Goal: Task Accomplishment & Management: Manage account settings

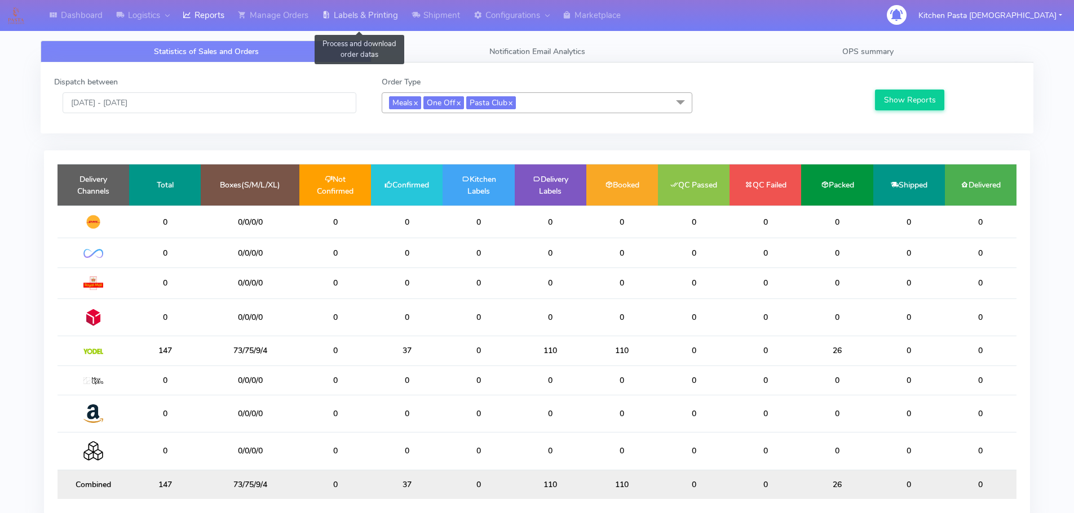
click at [357, 20] on link "Labels & Printing" at bounding box center [360, 15] width 90 height 31
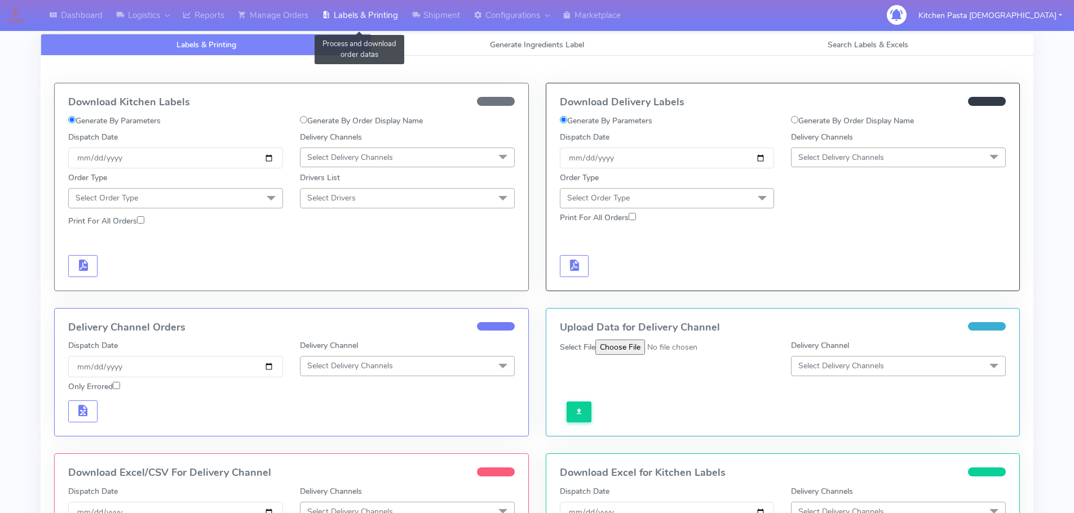
click at [394, 16] on link "Labels & Printing" at bounding box center [360, 15] width 90 height 31
click at [405, 15] on link "Labels & Printing" at bounding box center [360, 15] width 90 height 31
click at [342, 18] on link "Labels & Printing" at bounding box center [360, 15] width 90 height 31
click at [416, 32] on div "Labels & Printing Generate Ingredients Label Search Labels & Excels Download Ki…" at bounding box center [537, 363] width 992 height 687
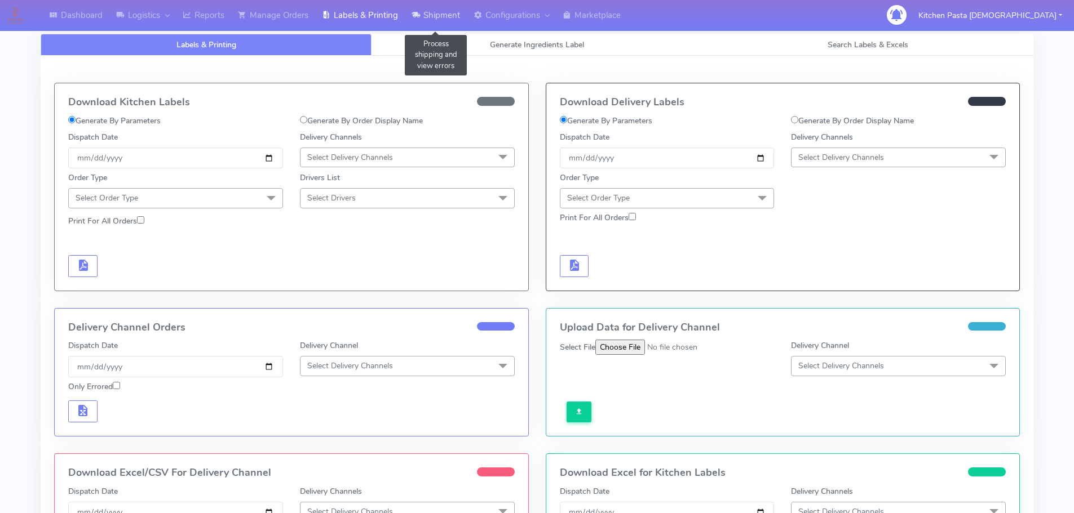
click at [437, 17] on link "Shipment" at bounding box center [436, 15] width 62 height 31
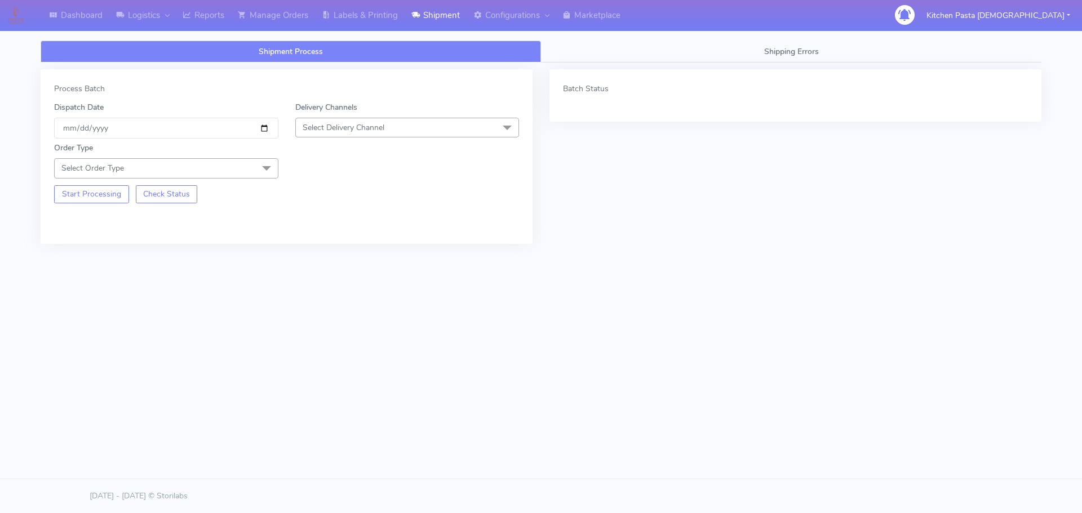
click at [370, 130] on span "Select Delivery Channel" at bounding box center [344, 127] width 82 height 11
drag, startPoint x: 328, startPoint y: 252, endPoint x: 254, endPoint y: 193, distance: 94.6
click at [329, 252] on div "Yodel" at bounding box center [408, 255] width 212 height 12
click at [249, 175] on span "Select Order Type" at bounding box center [166, 168] width 224 height 20
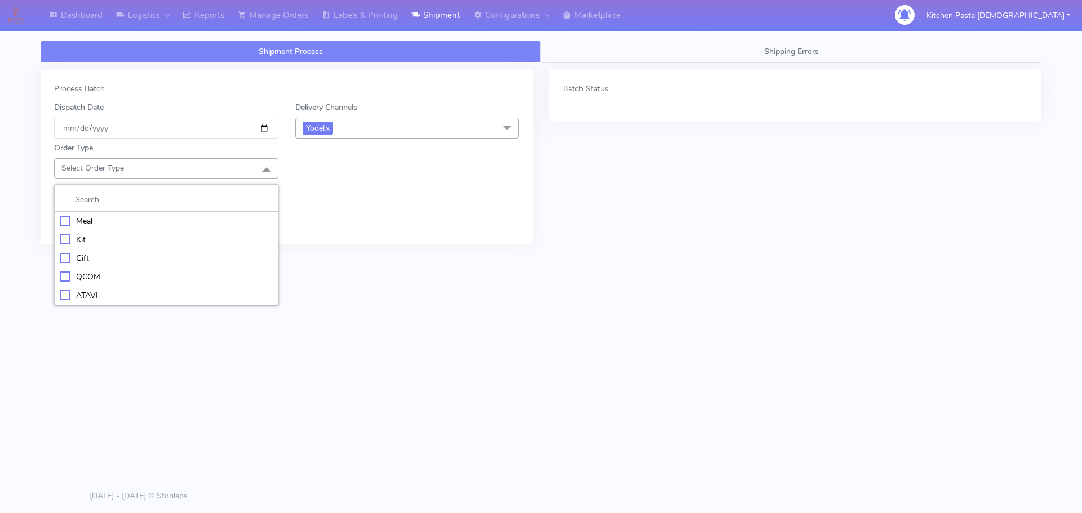
click at [130, 221] on div "Meal" at bounding box center [166, 221] width 212 height 12
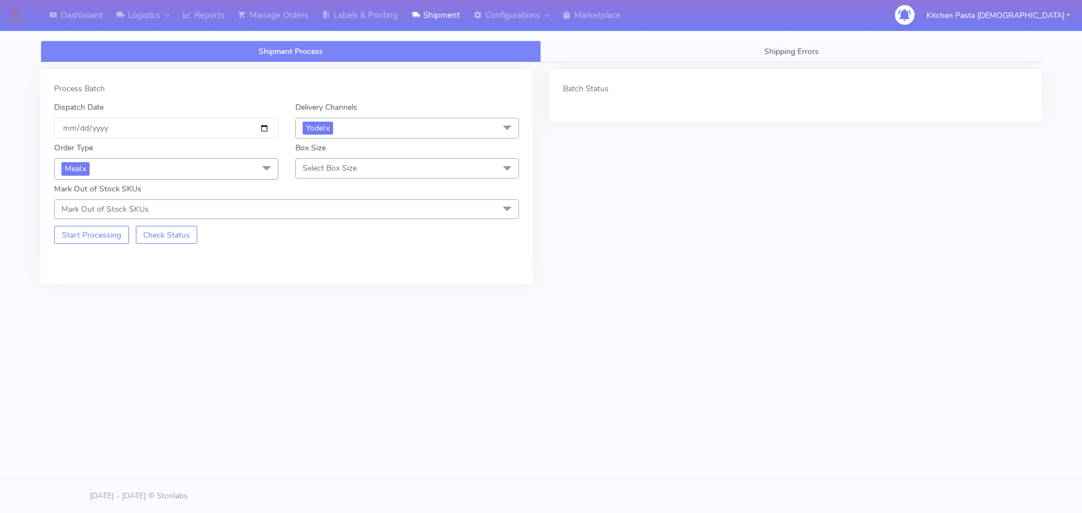
click at [287, 158] on div "Box Size Select Box Size Small Small-PR-1 Medium Large Mega" at bounding box center [407, 160] width 241 height 37
click at [335, 173] on span "Select Box Size" at bounding box center [330, 168] width 54 height 11
click at [194, 167] on span "Meal x" at bounding box center [166, 168] width 224 height 21
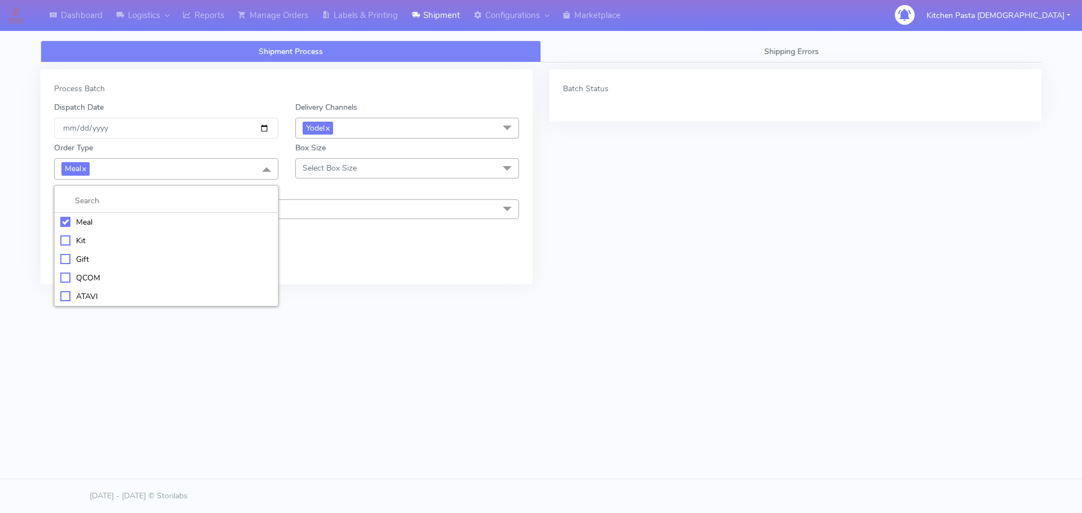
click at [77, 245] on div "Kit" at bounding box center [166, 241] width 212 height 12
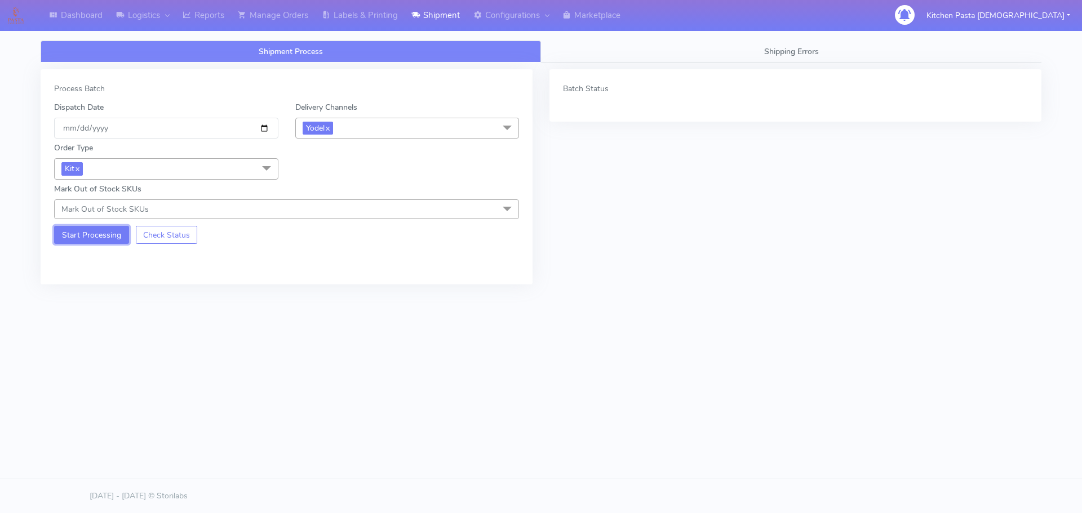
click at [91, 241] on button "Start Processing" at bounding box center [91, 235] width 75 height 18
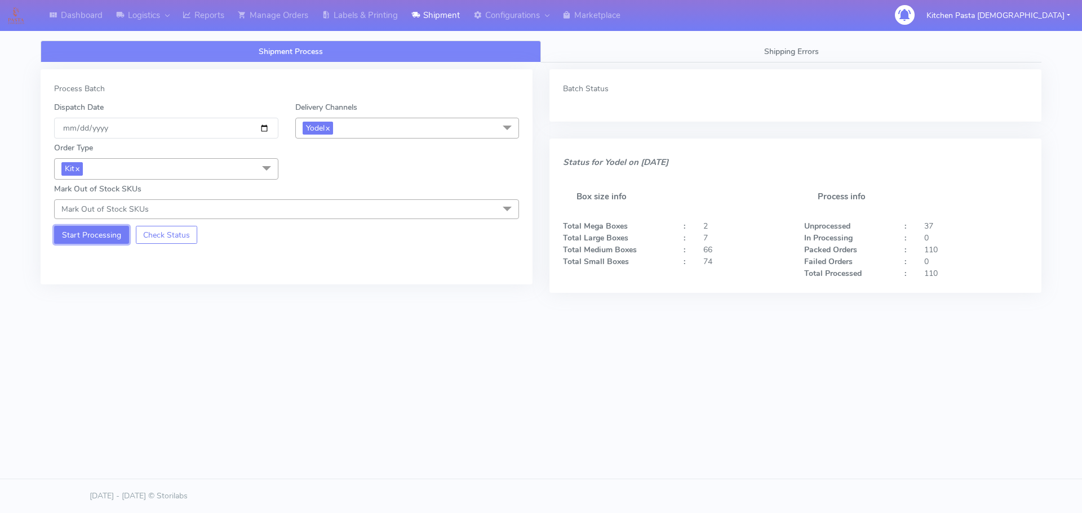
click at [106, 236] on button "Start Processing" at bounding box center [91, 235] width 75 height 18
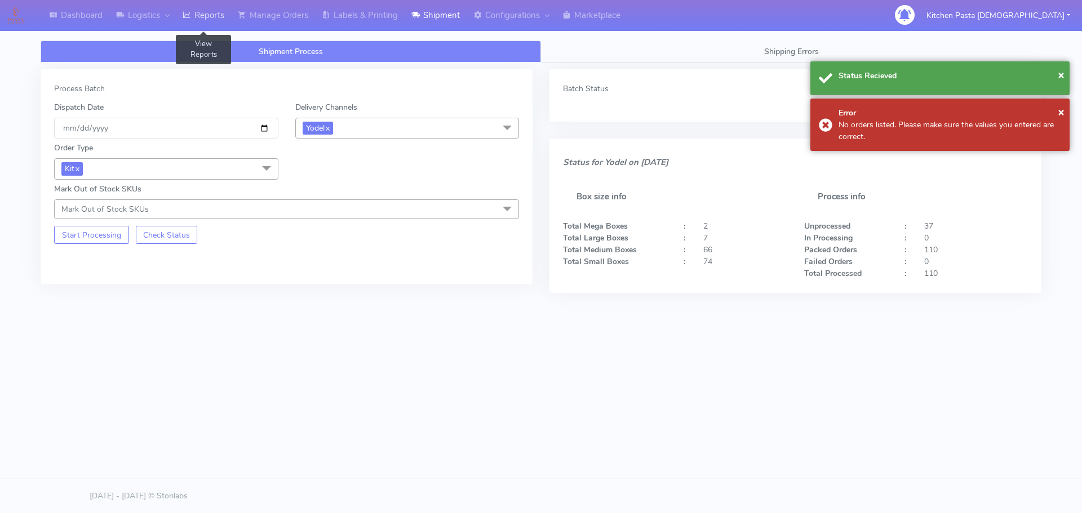
click at [221, 28] on link "Reports" at bounding box center [203, 15] width 55 height 31
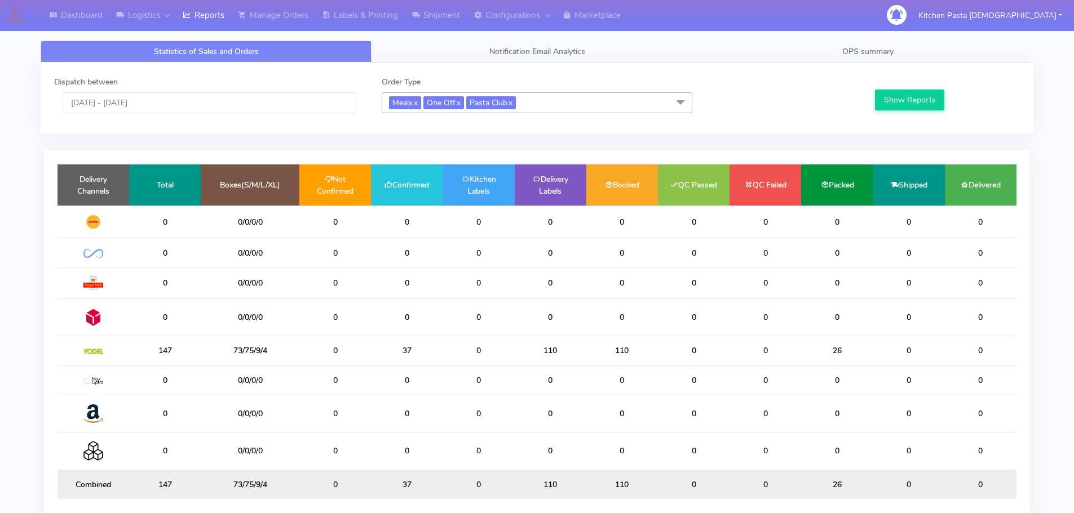
click at [528, 106] on span "Meals x One Off x Pasta Club x" at bounding box center [537, 102] width 311 height 21
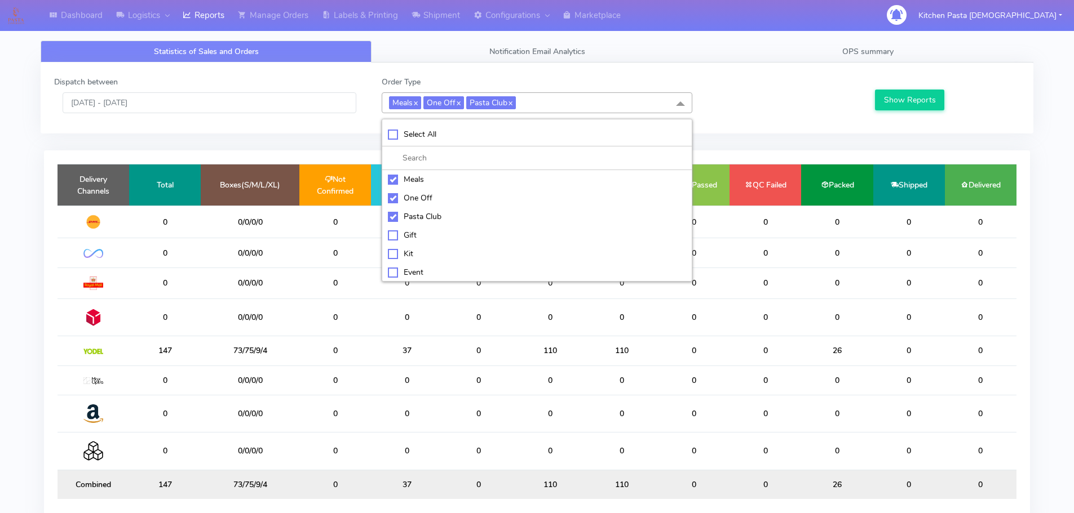
click at [415, 148] on li at bounding box center [536, 159] width 309 height 24
click at [415, 142] on li "Select All" at bounding box center [536, 135] width 309 height 24
checkbox input "true"
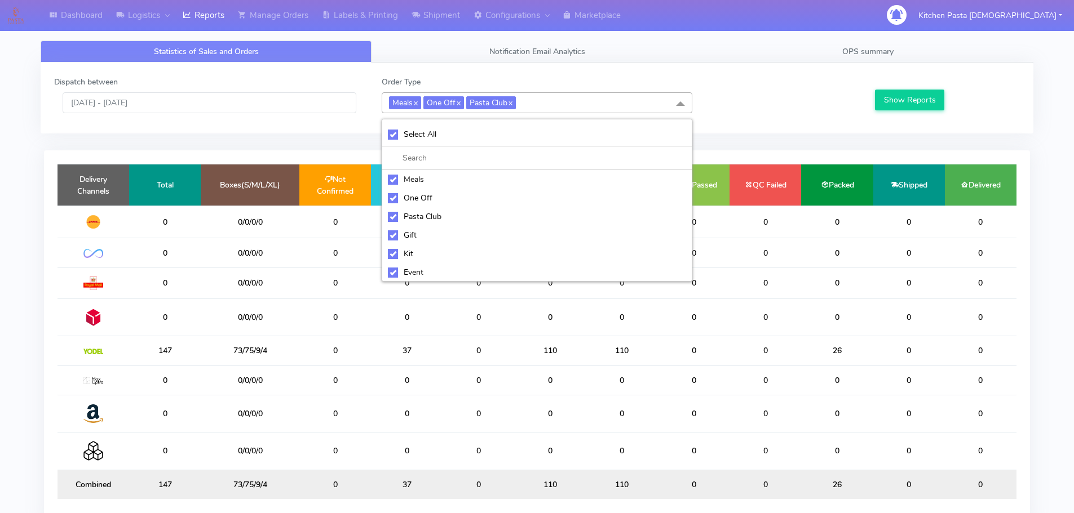
checkbox input "true"
click at [415, 142] on li "Select All" at bounding box center [536, 135] width 309 height 24
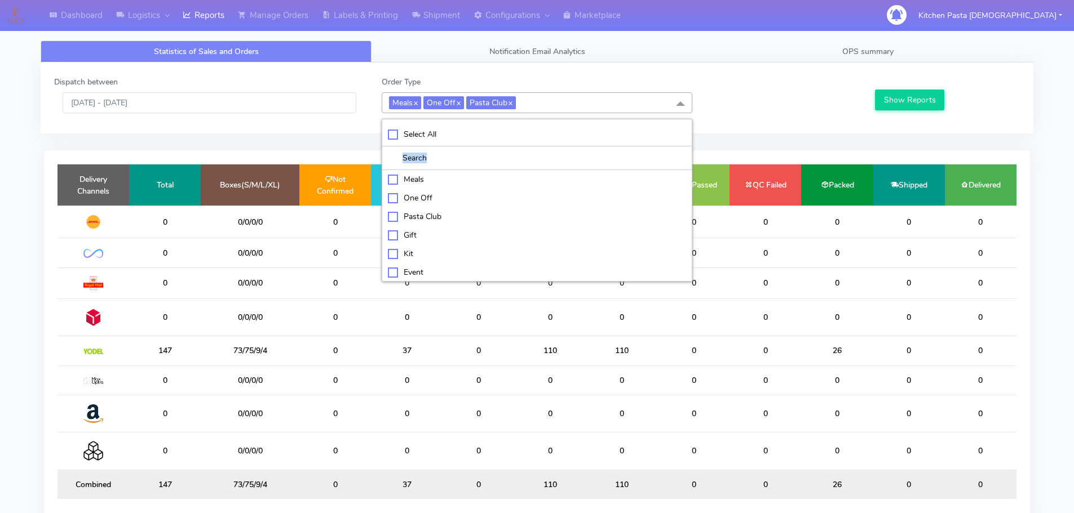
checkbox input "false"
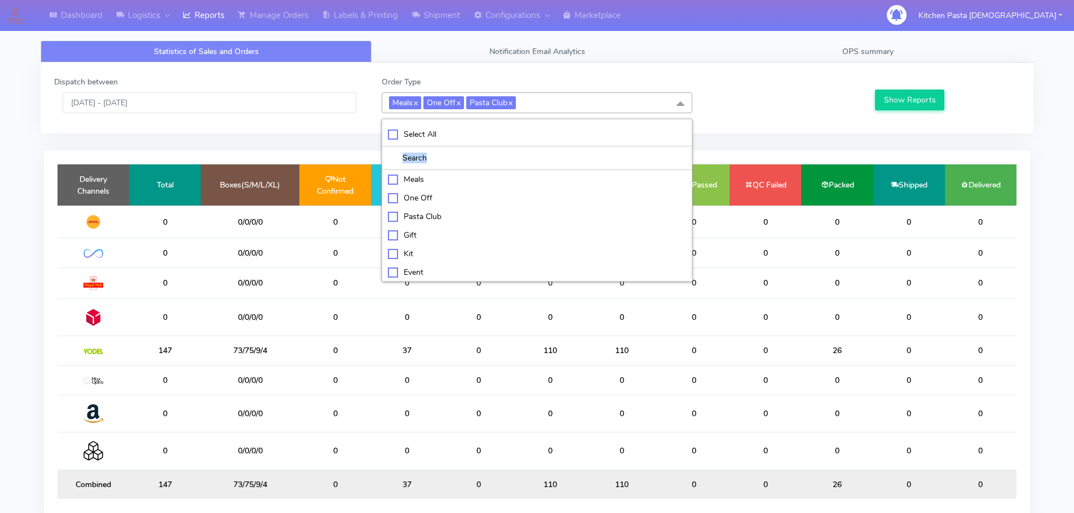
checkbox input "false"
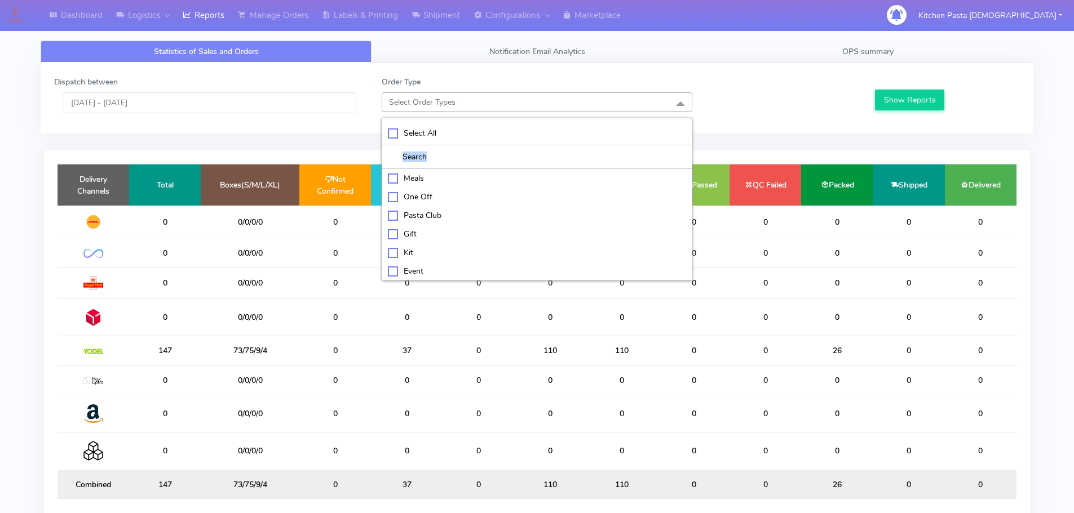
click at [400, 256] on div "Kit" at bounding box center [537, 253] width 298 height 12
checkbox input "true"
click at [415, 269] on div "ATAVI" at bounding box center [537, 272] width 298 height 12
checkbox input "true"
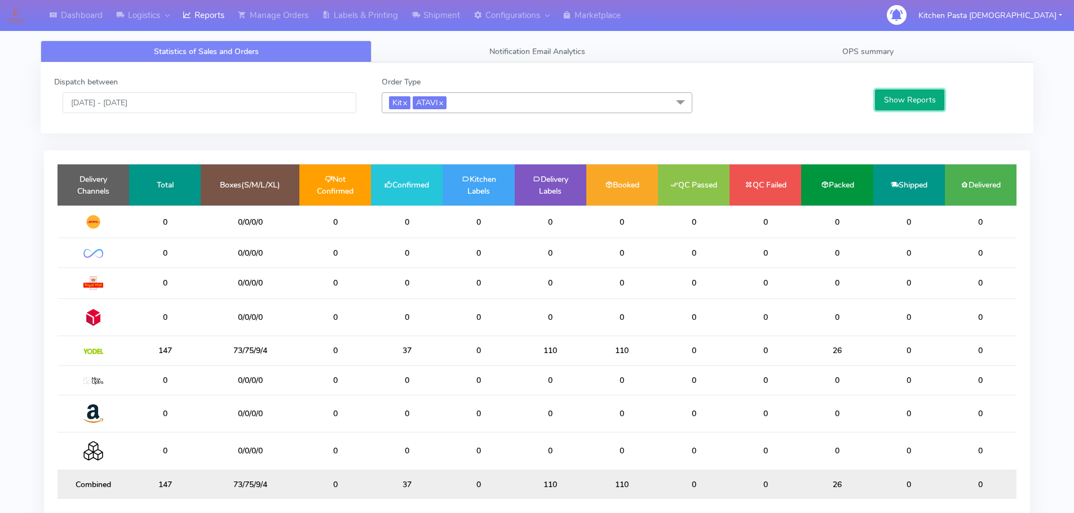
click at [912, 101] on button "Show Reports" at bounding box center [909, 100] width 69 height 21
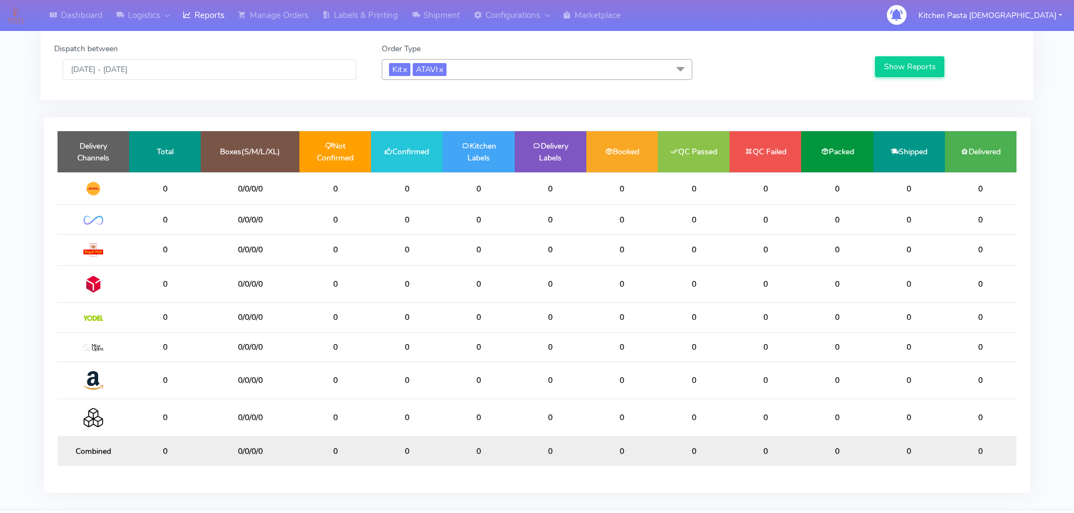
scroll to position [64, 0]
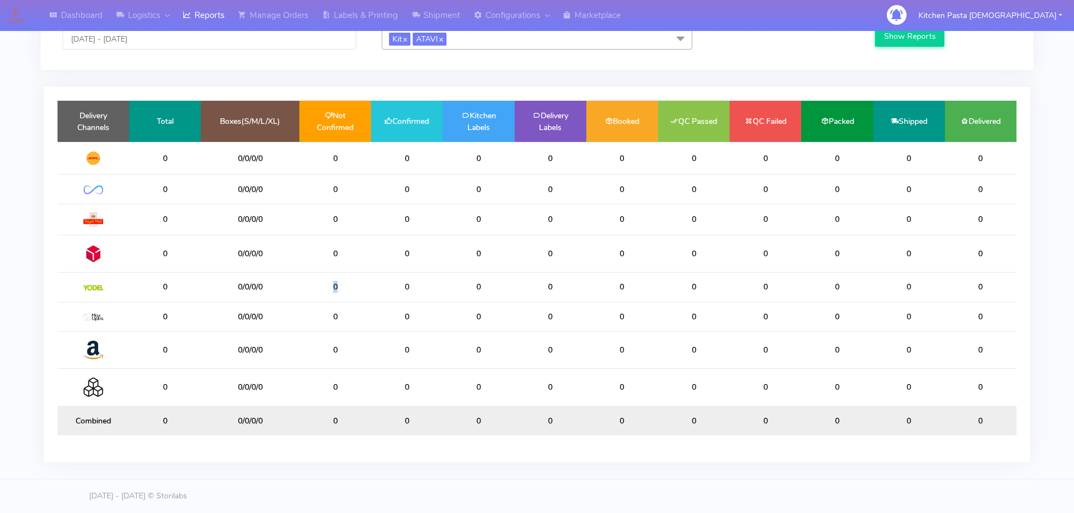
drag, startPoint x: 369, startPoint y: 291, endPoint x: 304, endPoint y: 290, distance: 64.2
click at [304, 290] on td "0" at bounding box center [335, 287] width 72 height 29
click at [462, 285] on td "0" at bounding box center [478, 287] width 72 height 29
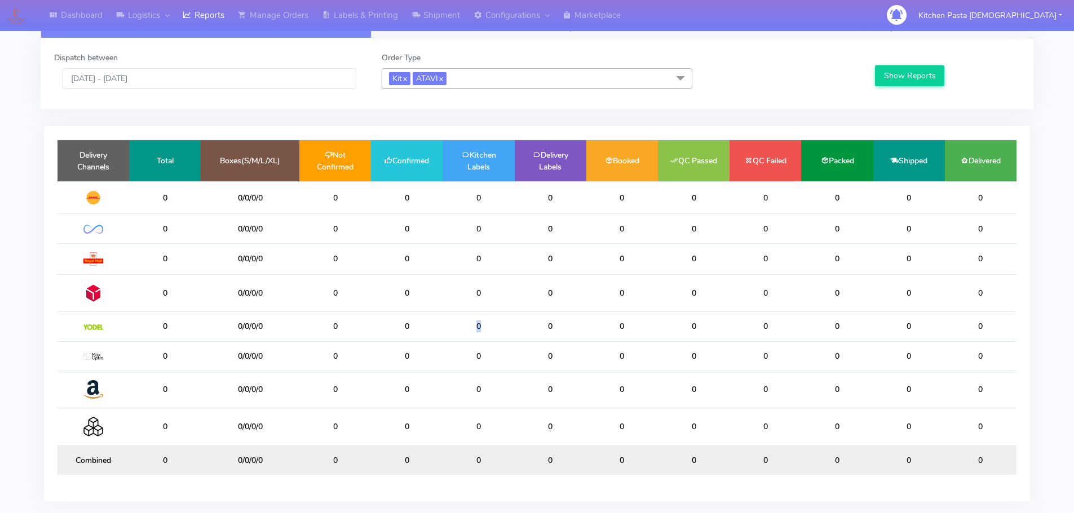
scroll to position [0, 0]
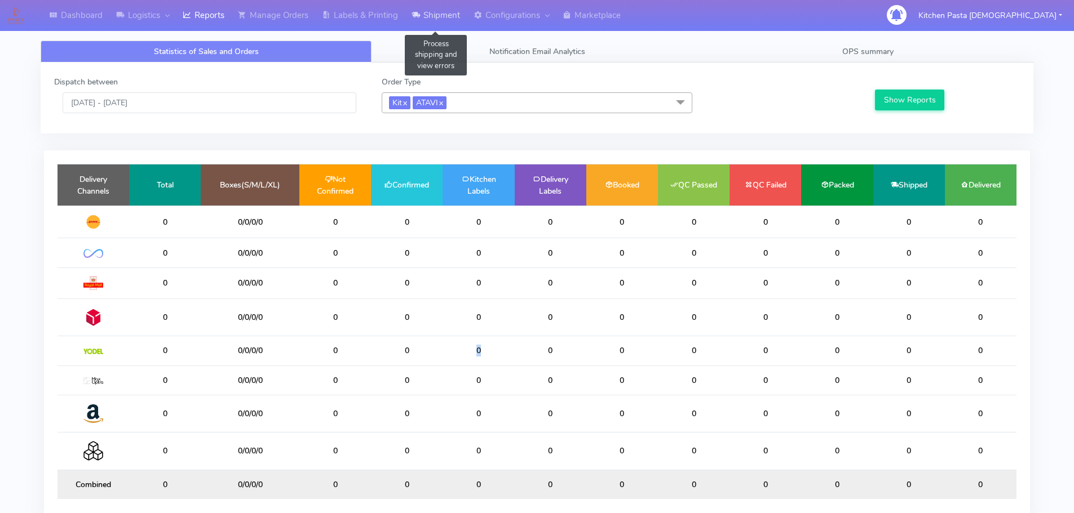
click at [433, 21] on link "Shipment" at bounding box center [436, 15] width 62 height 31
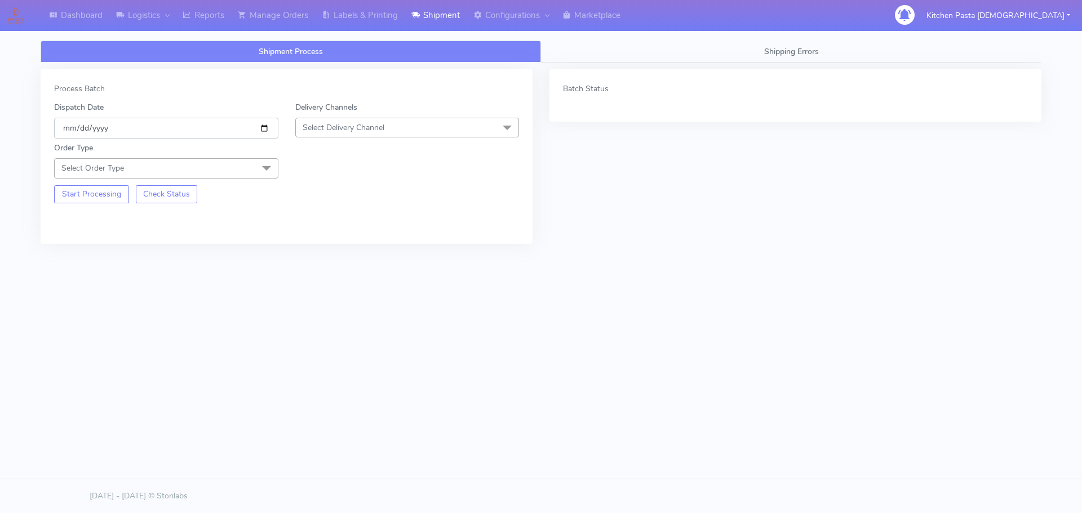
click at [132, 134] on input "2025-10-12" at bounding box center [166, 128] width 224 height 21
click at [261, 125] on input "2025-10-12" at bounding box center [166, 128] width 224 height 21
click at [224, 24] on link "Reports" at bounding box center [203, 15] width 55 height 31
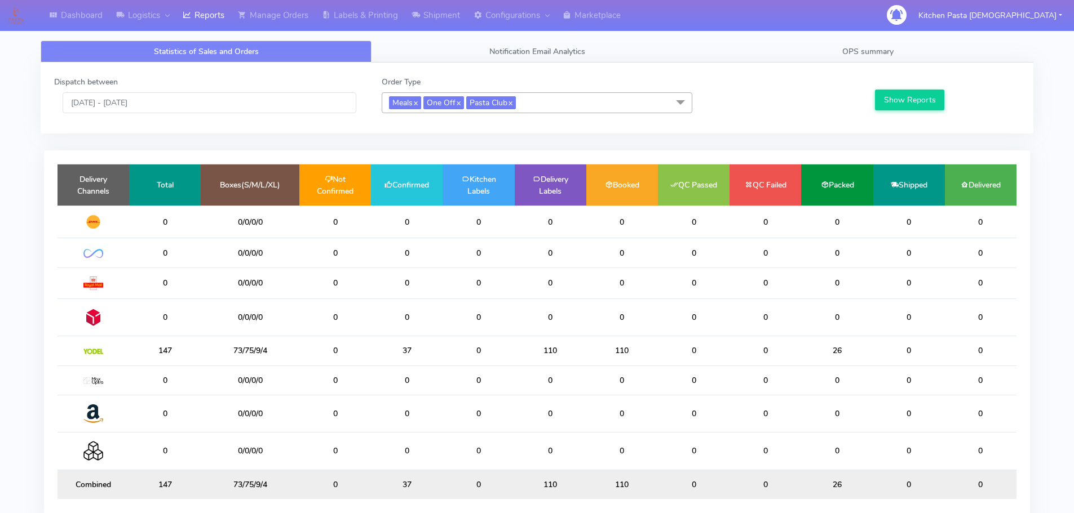
click at [548, 108] on span "Meals x One Off x Pasta Club x" at bounding box center [537, 102] width 311 height 21
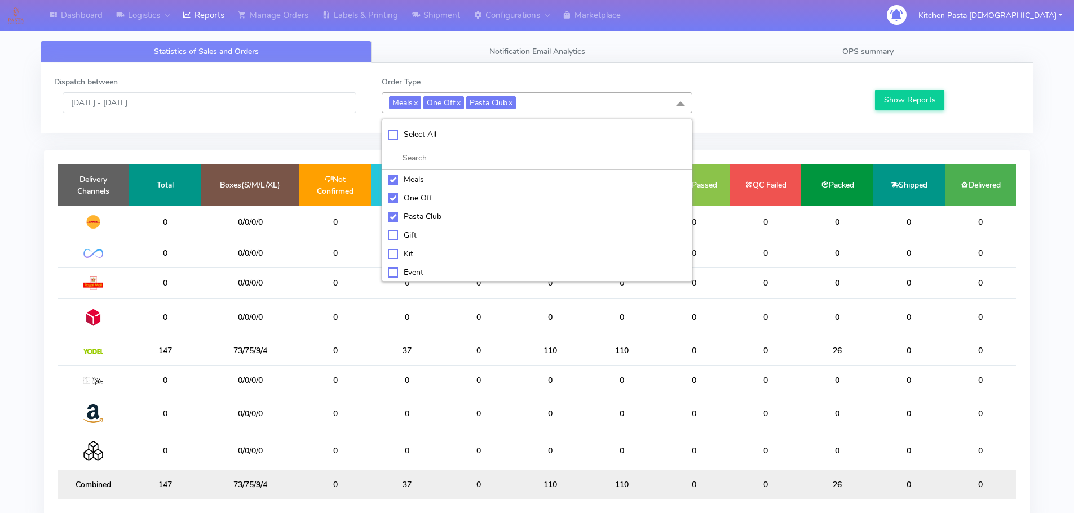
click at [484, 144] on li "Select All" at bounding box center [536, 135] width 309 height 24
checkbox input "true"
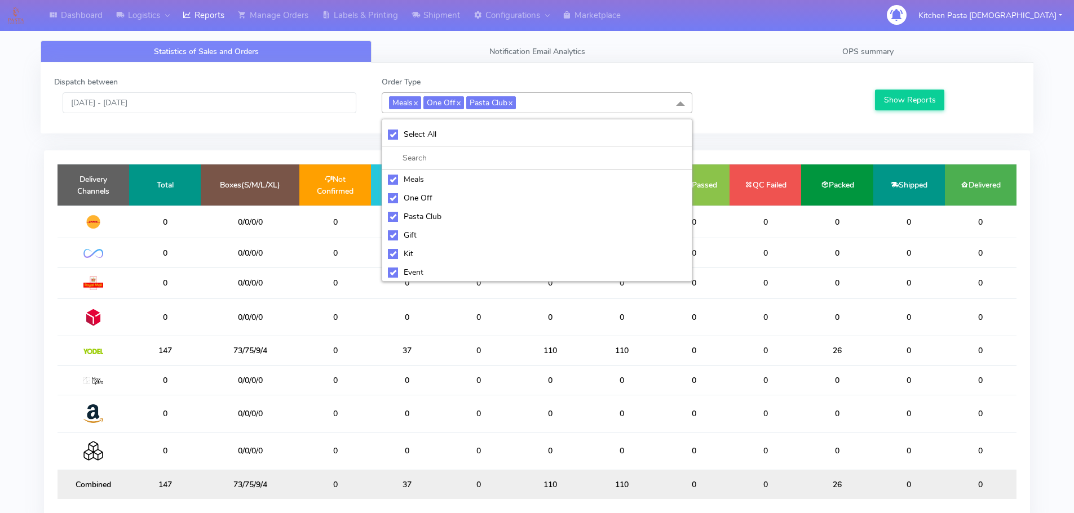
checkbox input "true"
drag, startPoint x: 484, startPoint y: 144, endPoint x: 479, endPoint y: 163, distance: 20.2
click at [484, 143] on li "UnSelect All" at bounding box center [536, 135] width 309 height 24
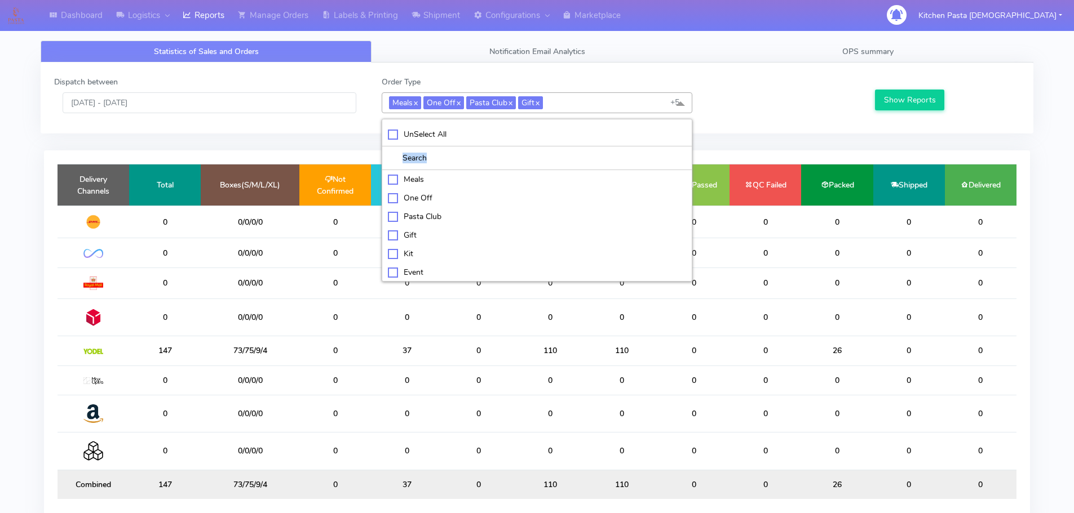
checkbox input "false"
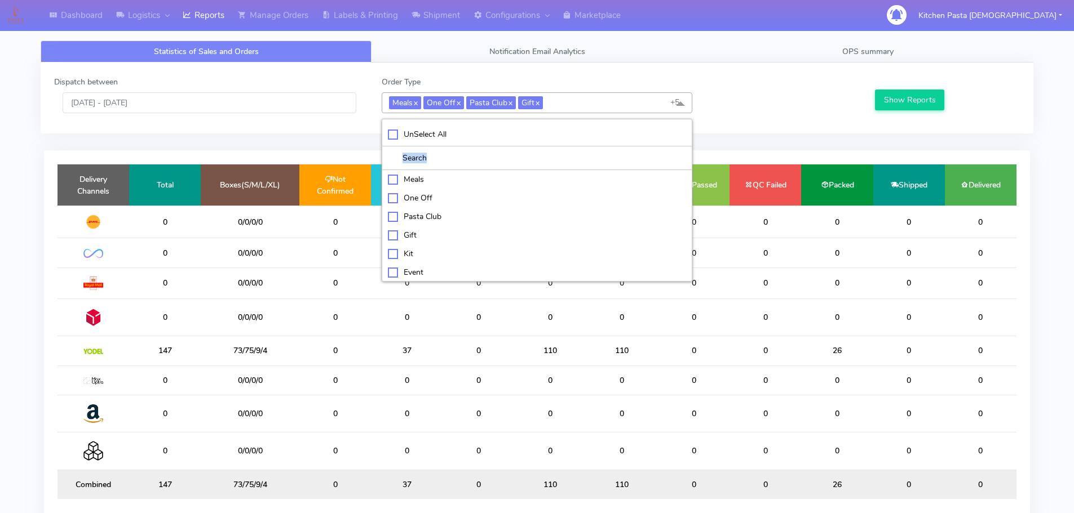
checkbox input "false"
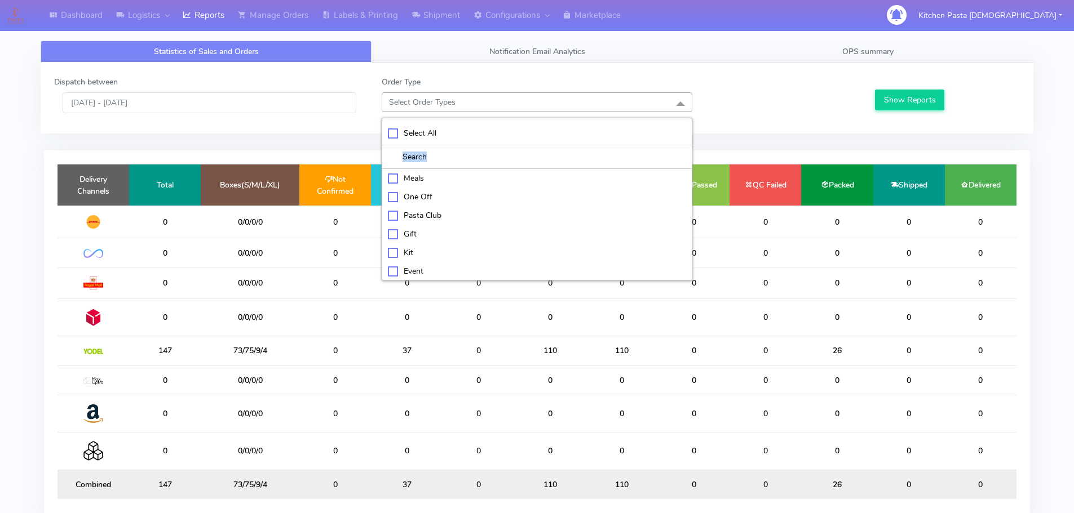
click at [450, 250] on div "Kit" at bounding box center [537, 253] width 298 height 12
checkbox input "true"
click at [445, 273] on div "ATAVI" at bounding box center [537, 272] width 298 height 12
checkbox input "true"
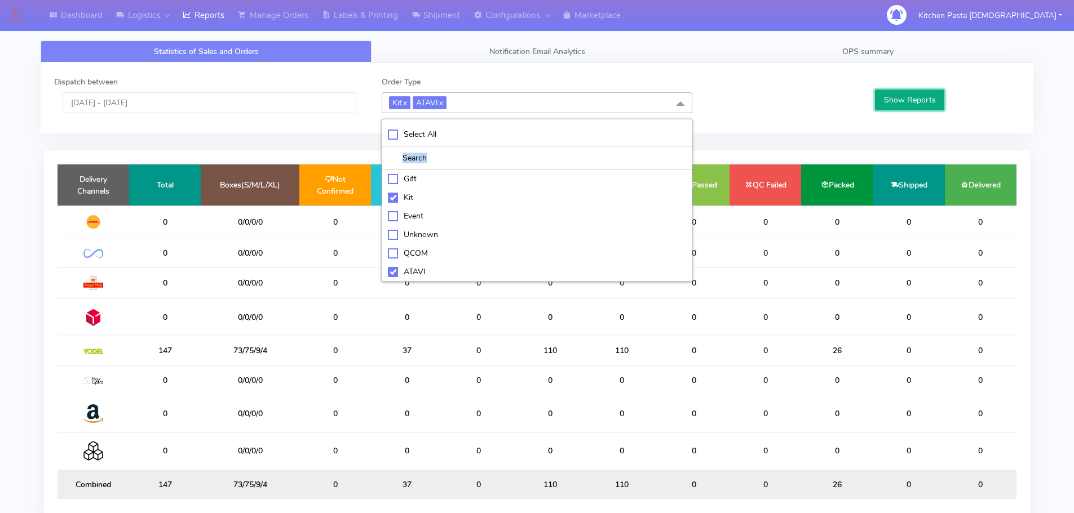
click at [880, 107] on button "Show Reports" at bounding box center [909, 100] width 69 height 21
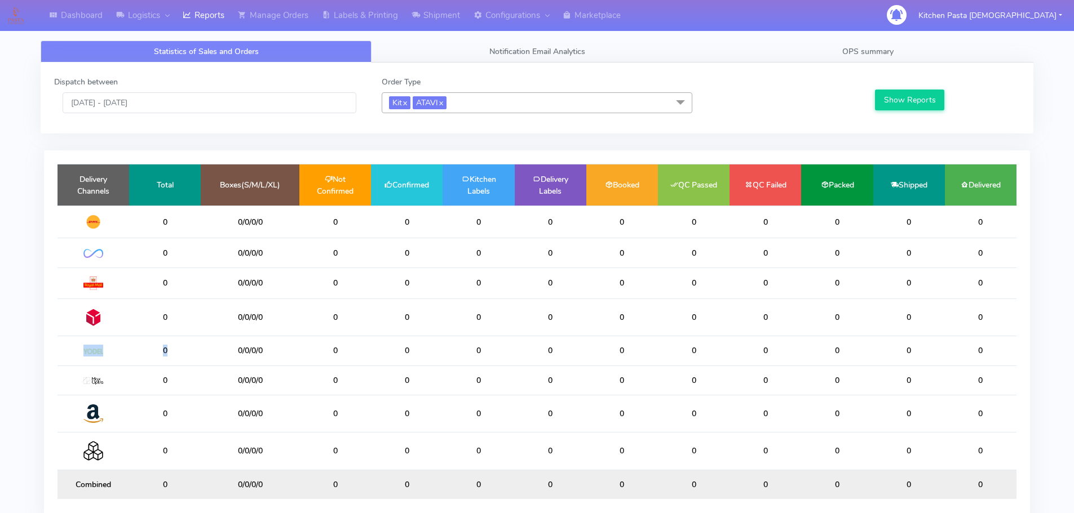
drag, startPoint x: 183, startPoint y: 364, endPoint x: 118, endPoint y: 353, distance: 65.6
click at [118, 360] on tr "0 0/0/0/0 0 0 0 0 0 0 0 0 0 0" at bounding box center [536, 350] width 959 height 29
click at [350, 18] on link "Labels & Printing" at bounding box center [360, 15] width 90 height 31
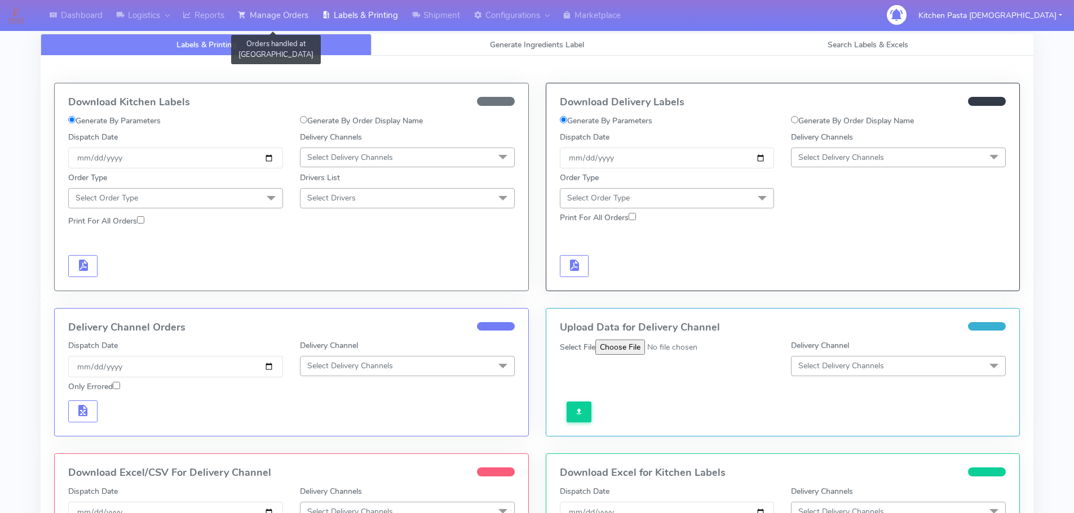
click at [298, 19] on link "Manage Orders" at bounding box center [273, 15] width 84 height 31
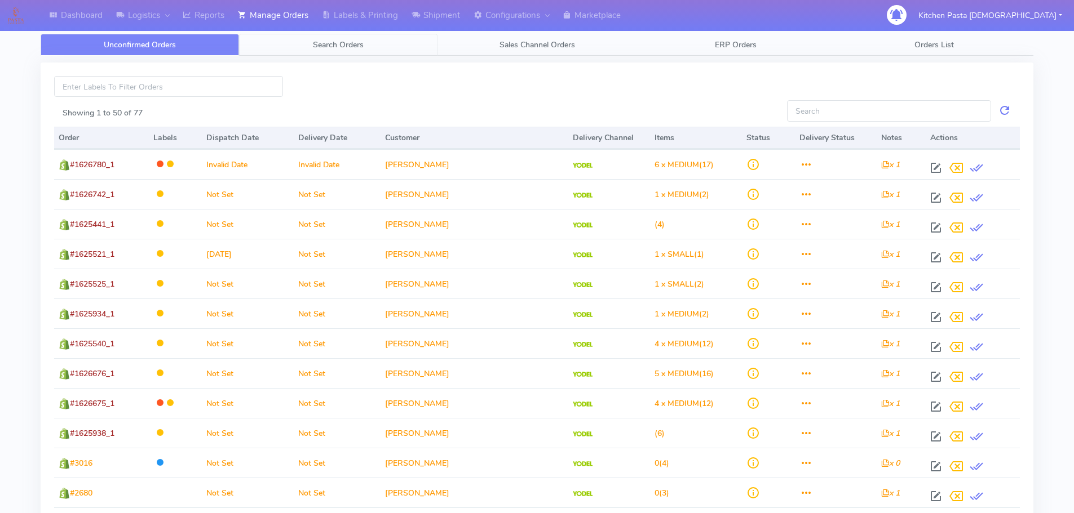
click at [359, 38] on link "Search Orders" at bounding box center [338, 45] width 198 height 22
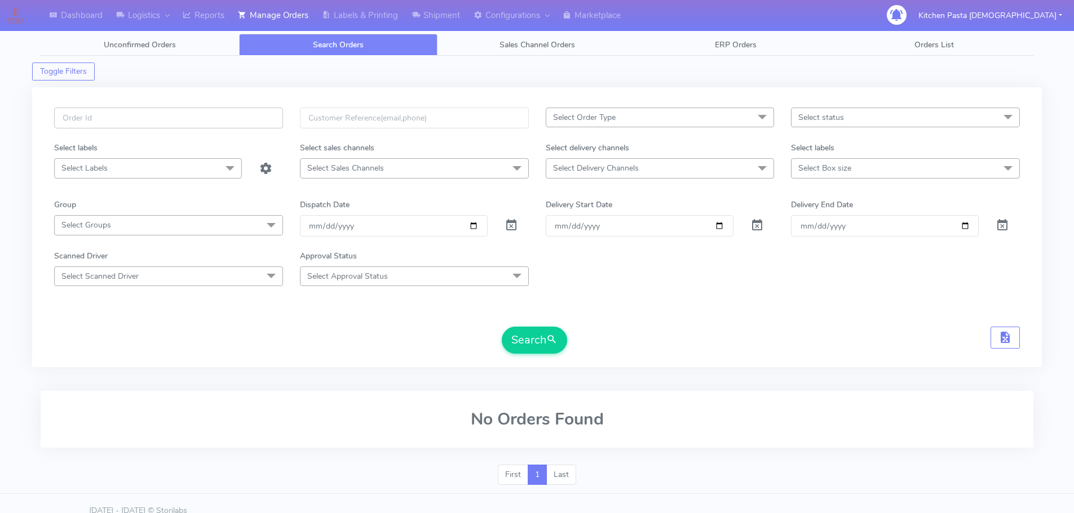
click at [202, 114] on input "text" at bounding box center [168, 118] width 229 height 21
type input "1629730"
click at [547, 344] on span "submit" at bounding box center [551, 340] width 11 height 15
click at [548, 342] on span "submit" at bounding box center [551, 340] width 11 height 15
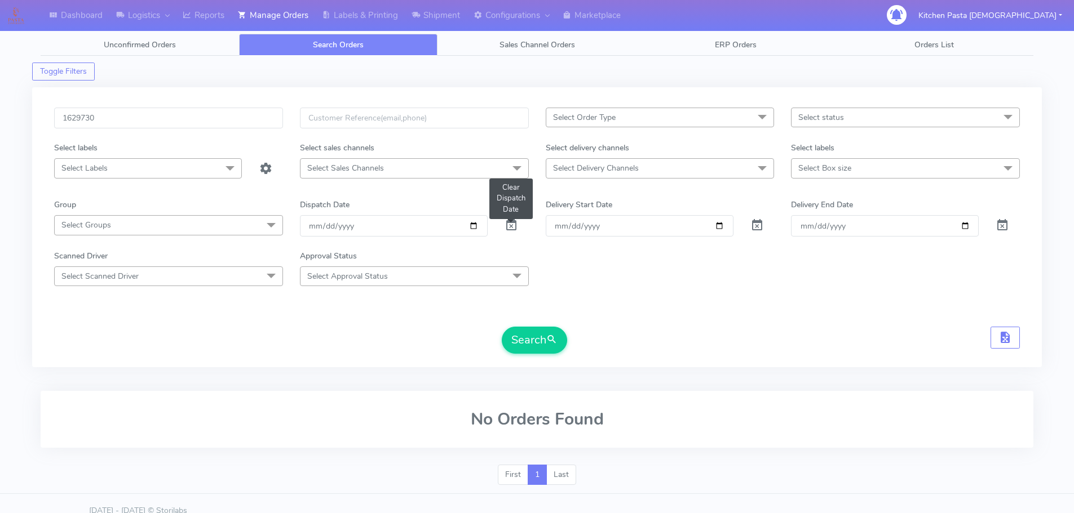
click at [511, 227] on span at bounding box center [511, 228] width 14 height 11
click at [545, 345] on button "Search" at bounding box center [534, 340] width 65 height 27
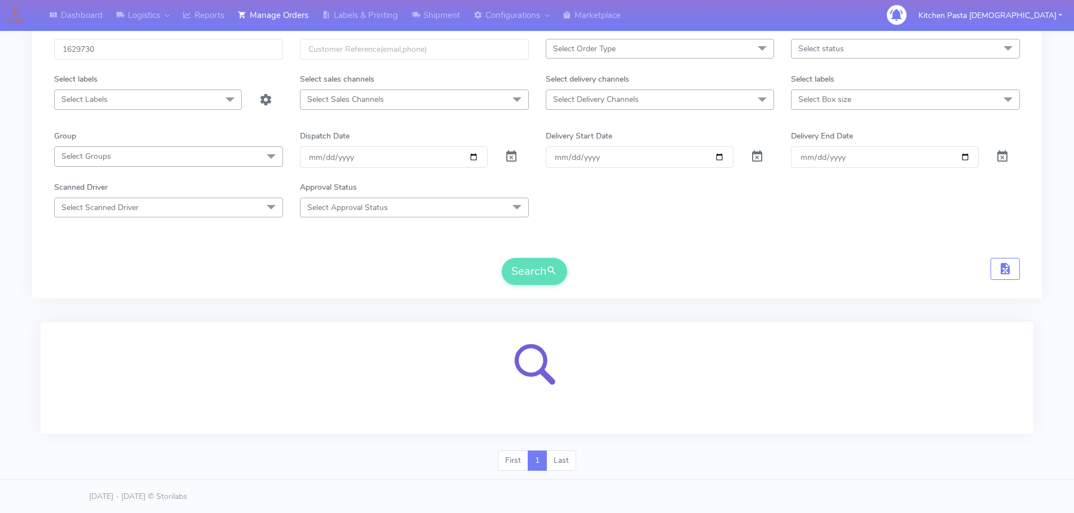
scroll to position [69, 0]
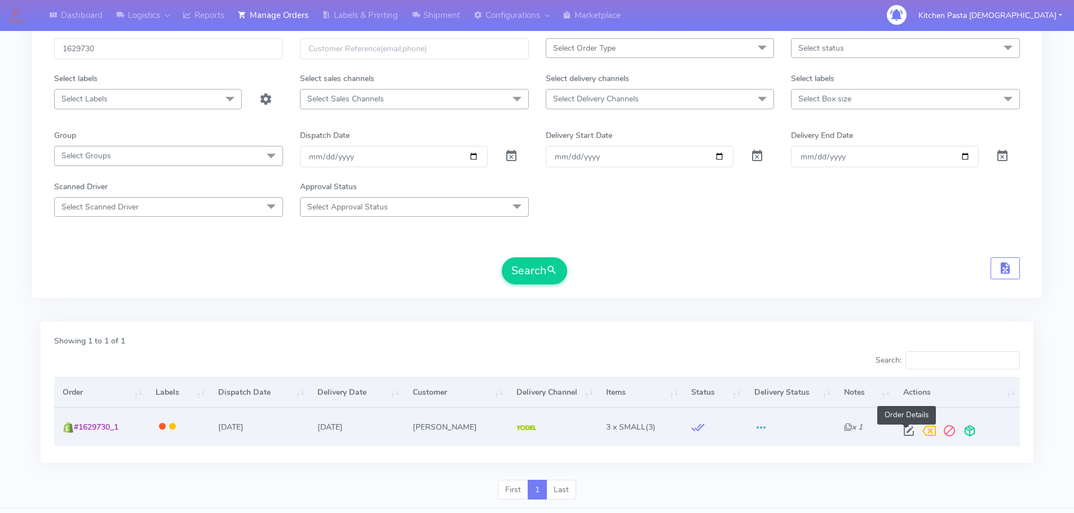
click at [908, 436] on span at bounding box center [908, 433] width 20 height 11
select select "5"
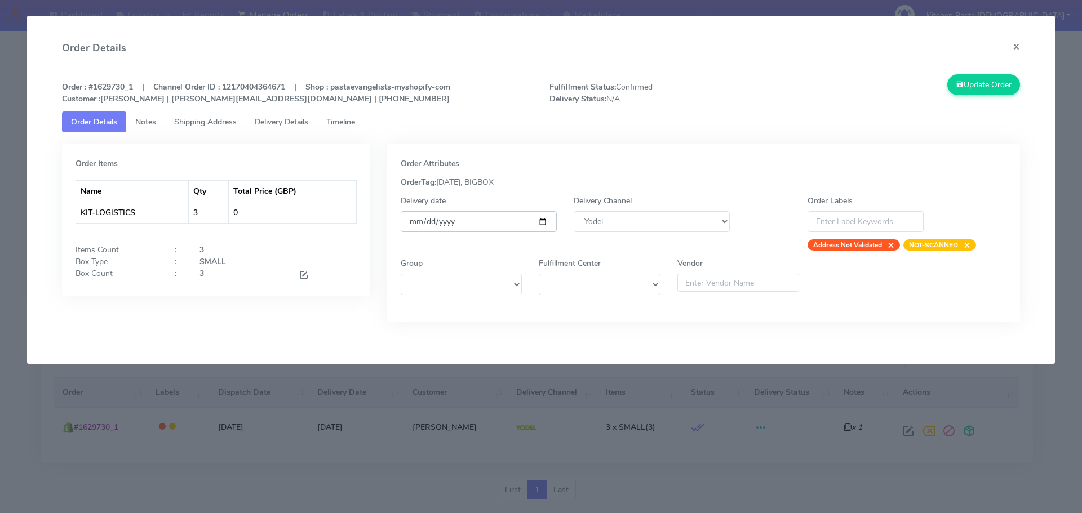
click at [540, 220] on input "2025-10-14" at bounding box center [479, 221] width 156 height 21
type input "2025-10-13"
click at [989, 86] on button "Update Order" at bounding box center [983, 84] width 73 height 21
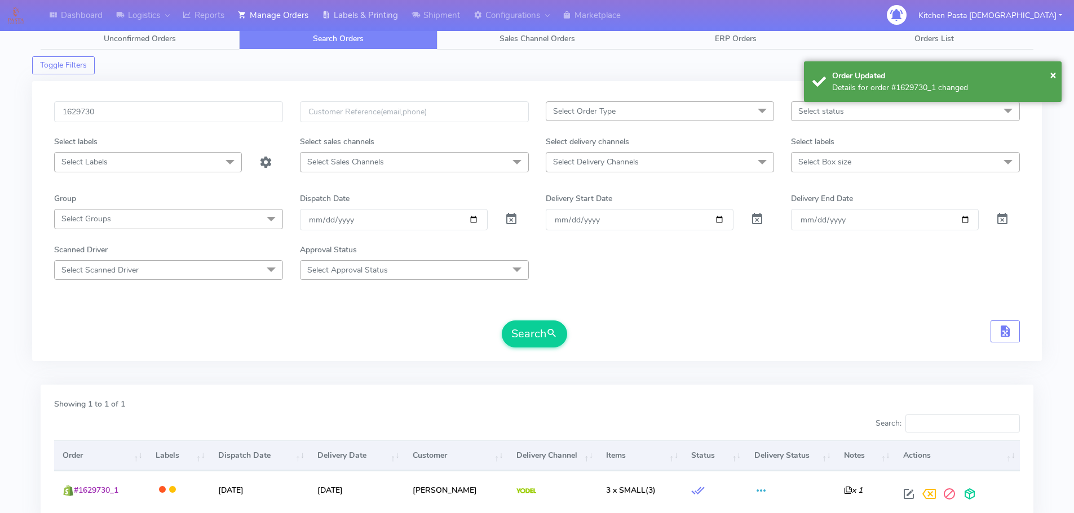
scroll to position [0, 0]
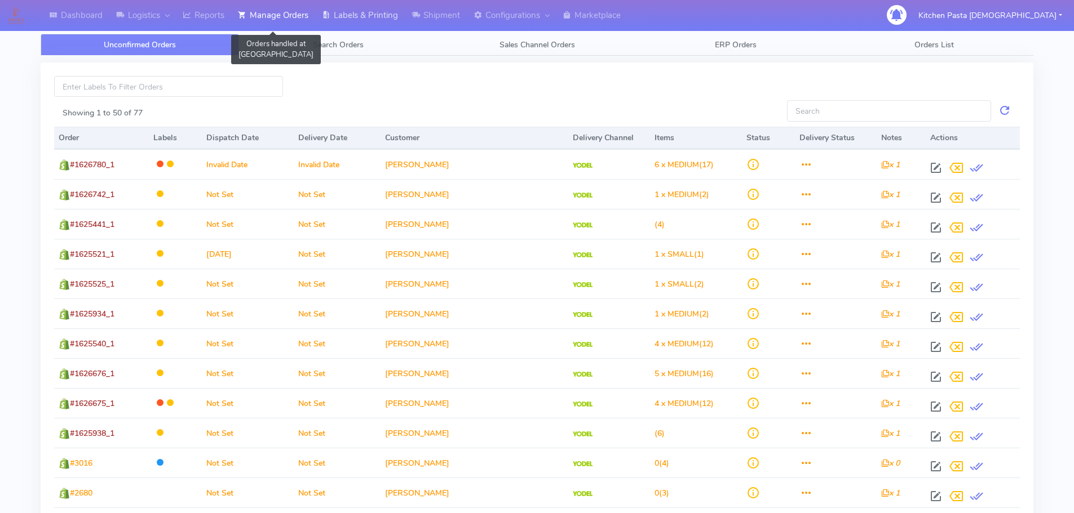
drag, startPoint x: 317, startPoint y: 17, endPoint x: 354, endPoint y: 17, distance: 37.2
click at [317, 17] on link "Labels & Printing" at bounding box center [360, 15] width 90 height 31
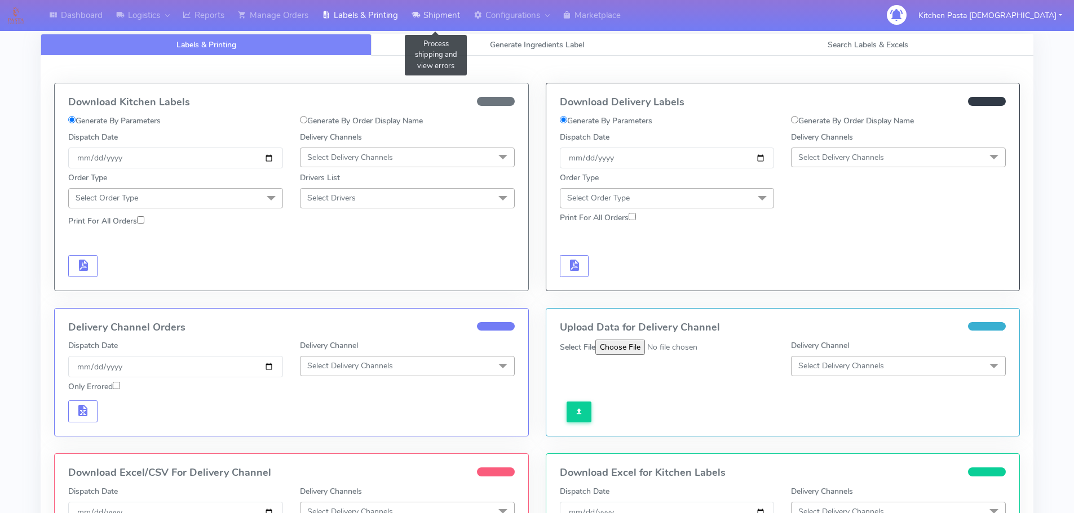
click at [425, 15] on link "Shipment" at bounding box center [436, 15] width 62 height 31
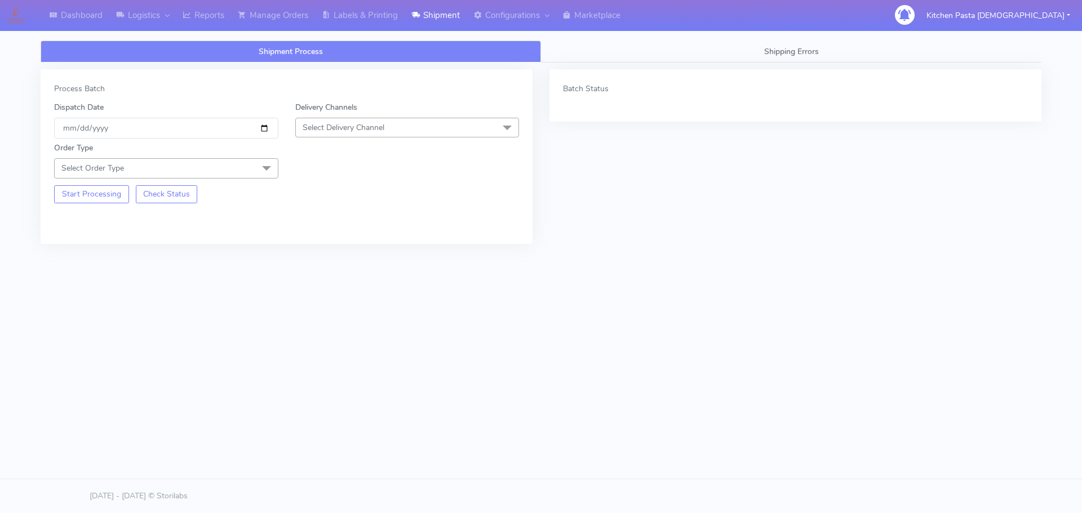
click at [329, 130] on span "Select Delivery Channel" at bounding box center [344, 127] width 82 height 11
drag, startPoint x: 322, startPoint y: 255, endPoint x: 216, endPoint y: 203, distance: 118.2
click at [321, 255] on div "Yodel" at bounding box center [408, 255] width 212 height 12
click at [236, 163] on span "Select Order Type" at bounding box center [166, 168] width 224 height 20
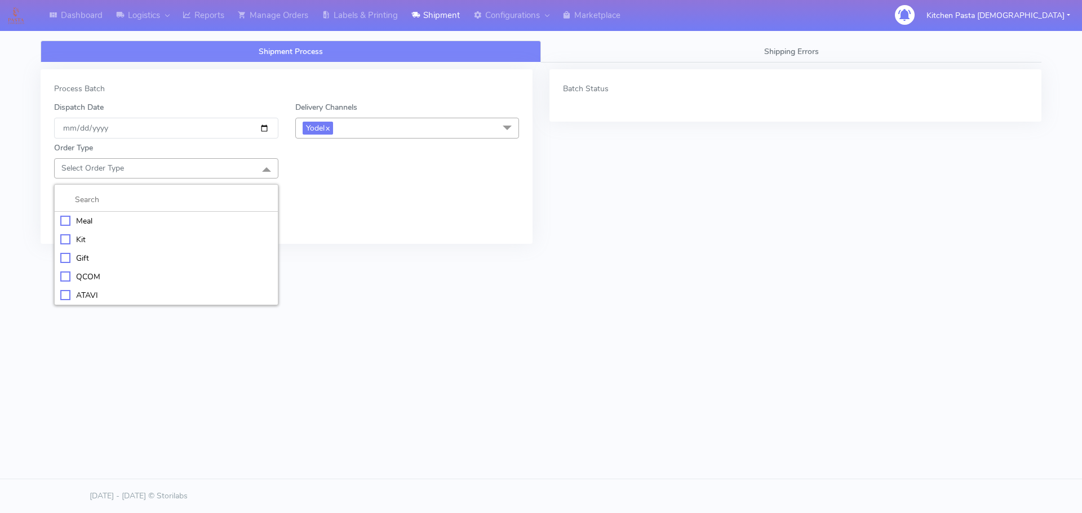
click at [123, 240] on div "Kit" at bounding box center [166, 240] width 212 height 12
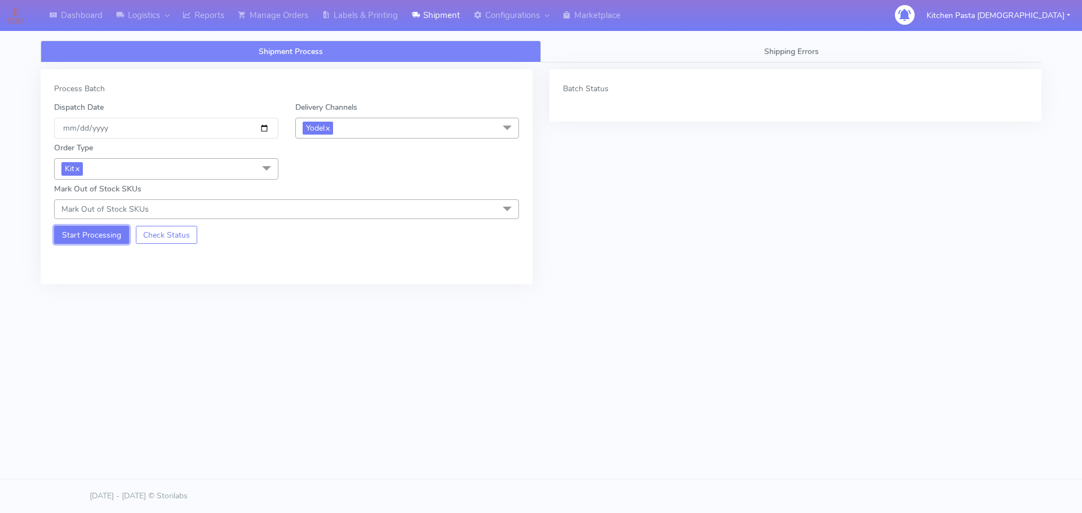
click at [99, 234] on button "Start Processing" at bounding box center [91, 235] width 75 height 18
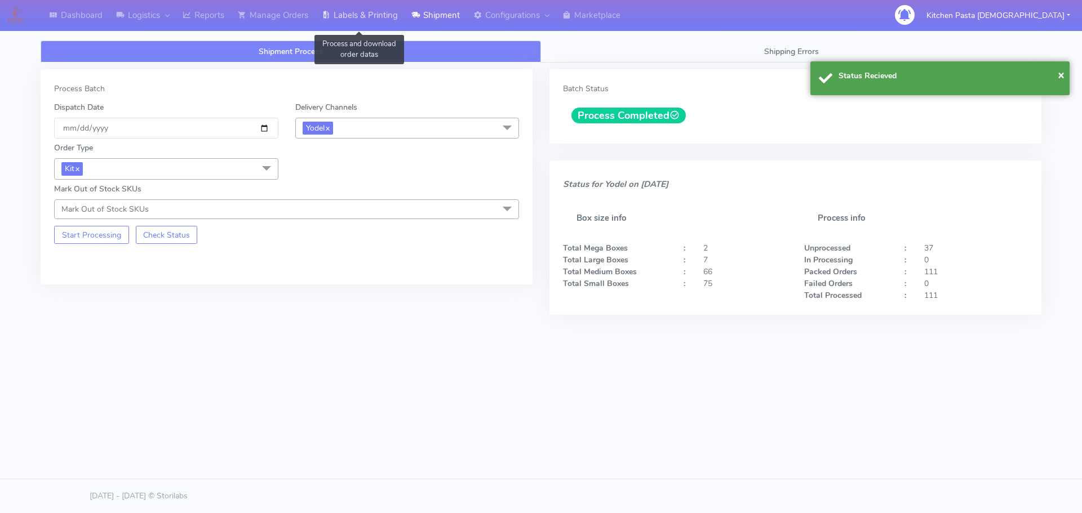
click at [384, 21] on link "Labels & Printing" at bounding box center [360, 15] width 90 height 31
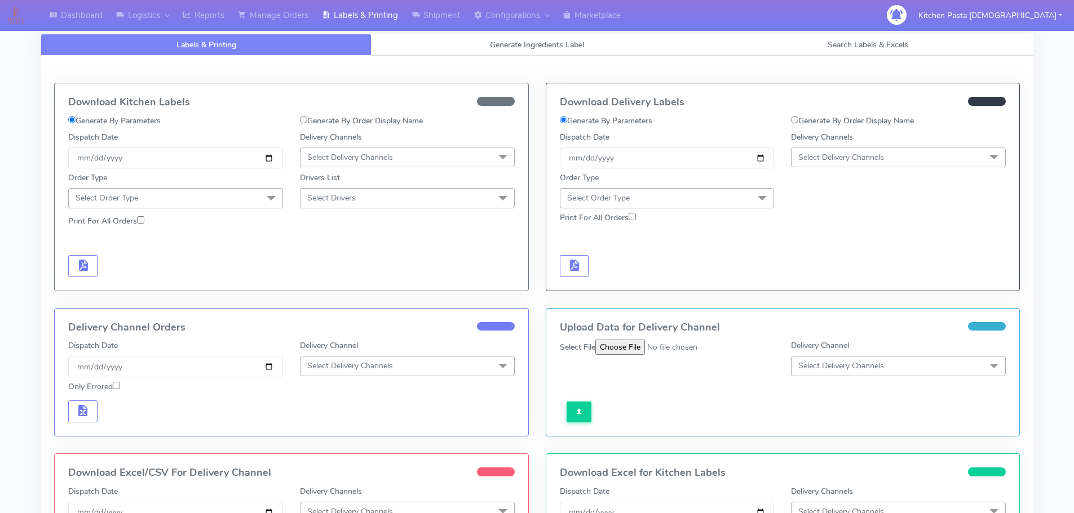
click at [868, 158] on span "Select Delivery Channels" at bounding box center [841, 157] width 86 height 11
click at [818, 289] on div "Yodel" at bounding box center [898, 284] width 202 height 12
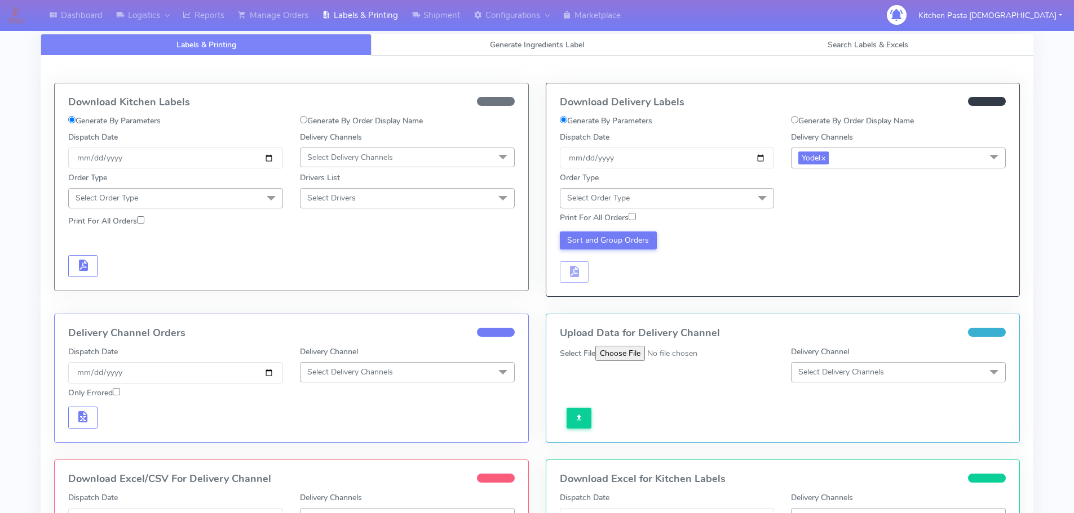
click at [699, 212] on div "Print For All Orders" at bounding box center [667, 220] width 232 height 16
click at [701, 202] on span "Select Order Type" at bounding box center [667, 198] width 215 height 20
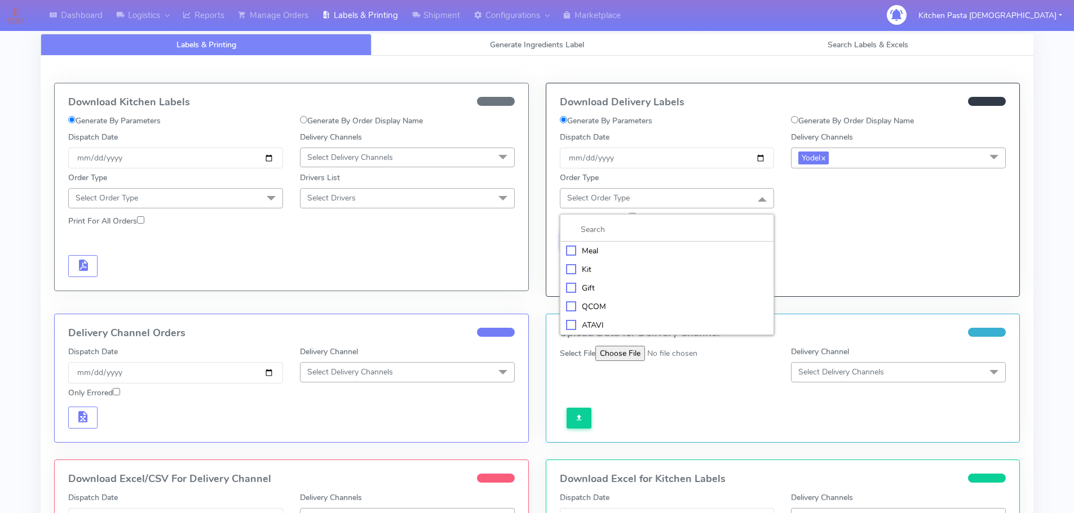
click at [606, 265] on div "Kit" at bounding box center [667, 270] width 202 height 12
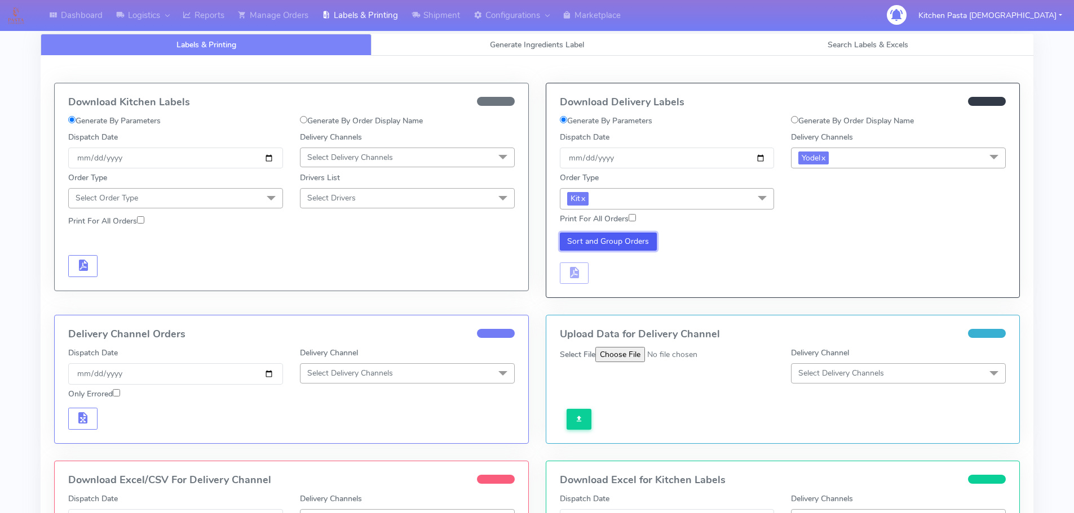
click at [620, 237] on button "Sort and Group Orders" at bounding box center [608, 242] width 97 height 18
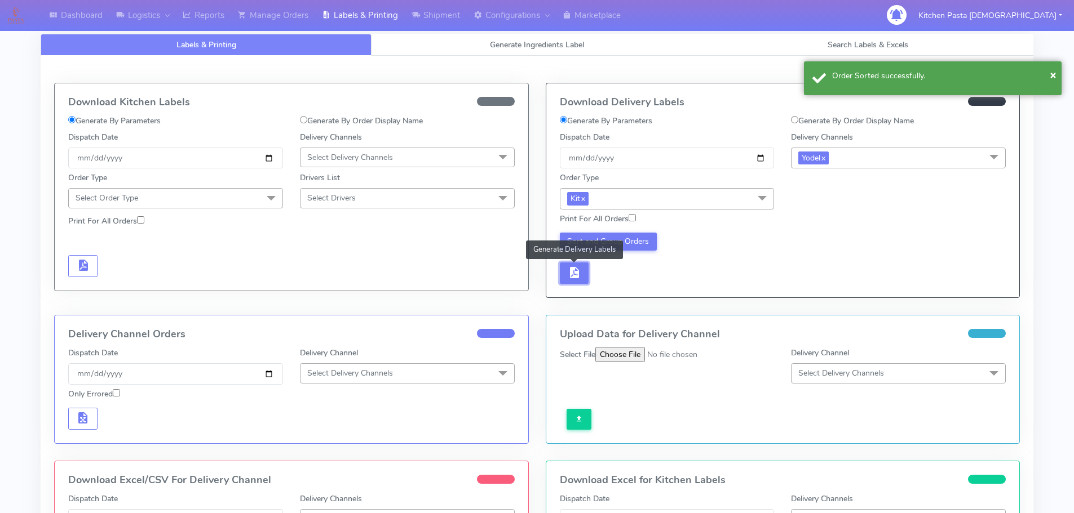
click at [587, 270] on button "button" at bounding box center [574, 274] width 29 height 22
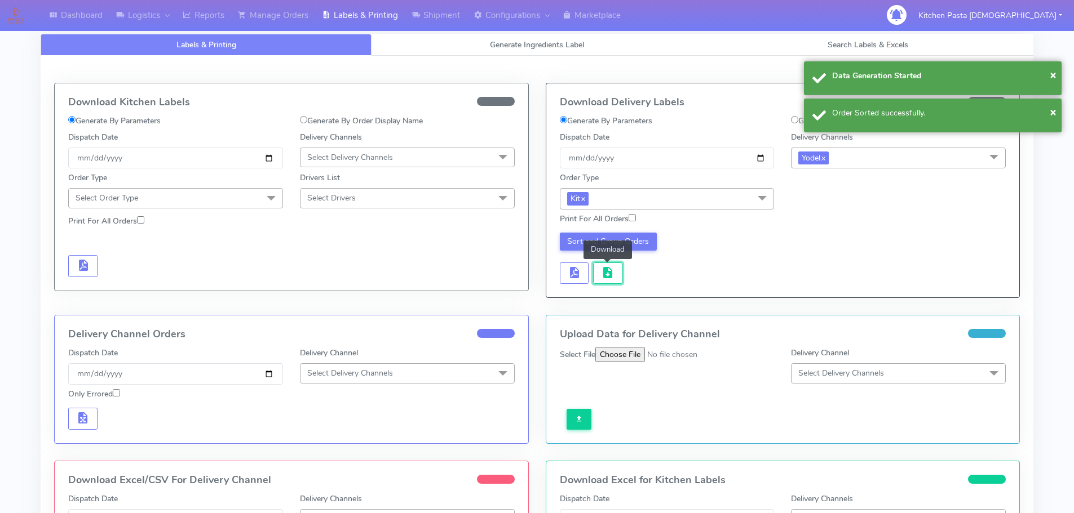
click at [612, 270] on span "button" at bounding box center [608, 275] width 14 height 11
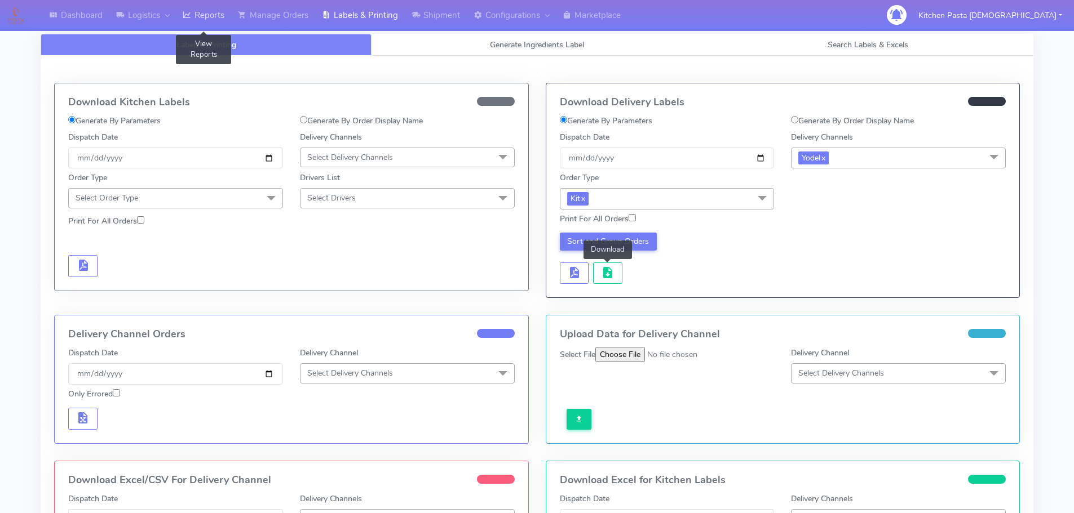
click at [211, 24] on link "Reports" at bounding box center [203, 15] width 55 height 31
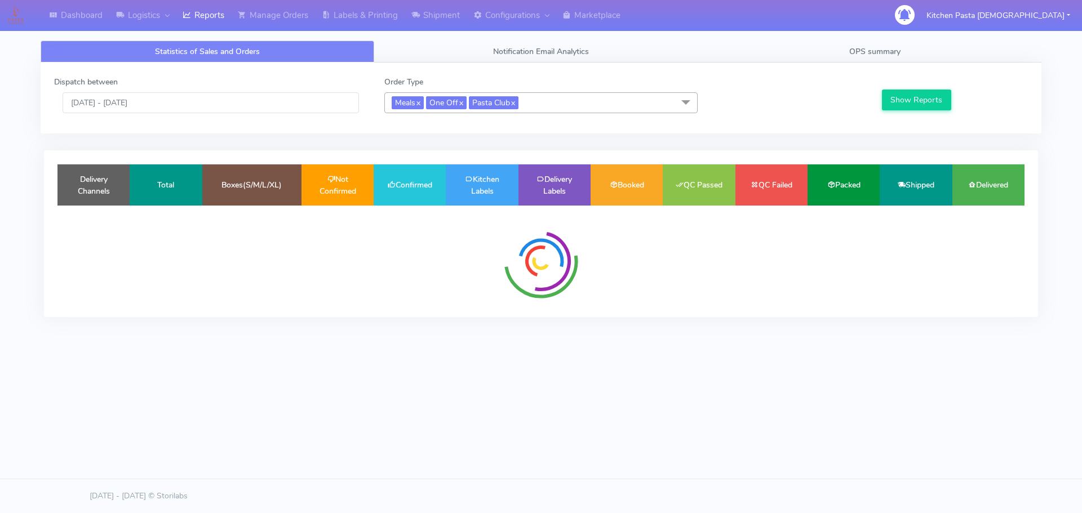
drag, startPoint x: 183, startPoint y: 118, endPoint x: 187, endPoint y: 107, distance: 11.4
click at [183, 118] on div "Dispatch between 12/10/2025 - 12/10/2025 Order Type Meals x One Off x Pasta Clu…" at bounding box center [541, 98] width 991 height 44
click at [187, 107] on input "[DATE] - [DATE]" at bounding box center [211, 102] width 296 height 21
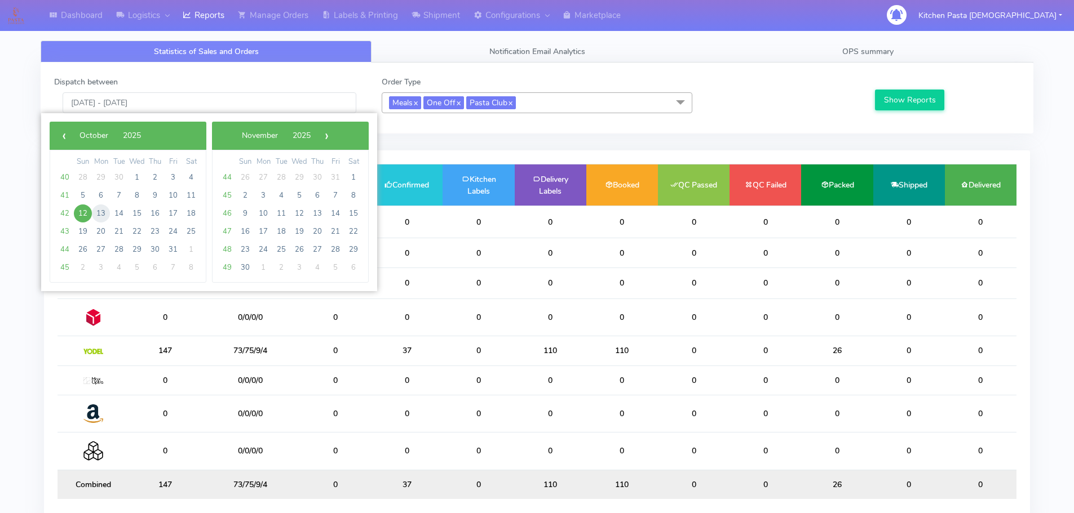
click at [100, 209] on span "13" at bounding box center [101, 214] width 18 height 18
type input "13/10/2025 - 13/10/2025"
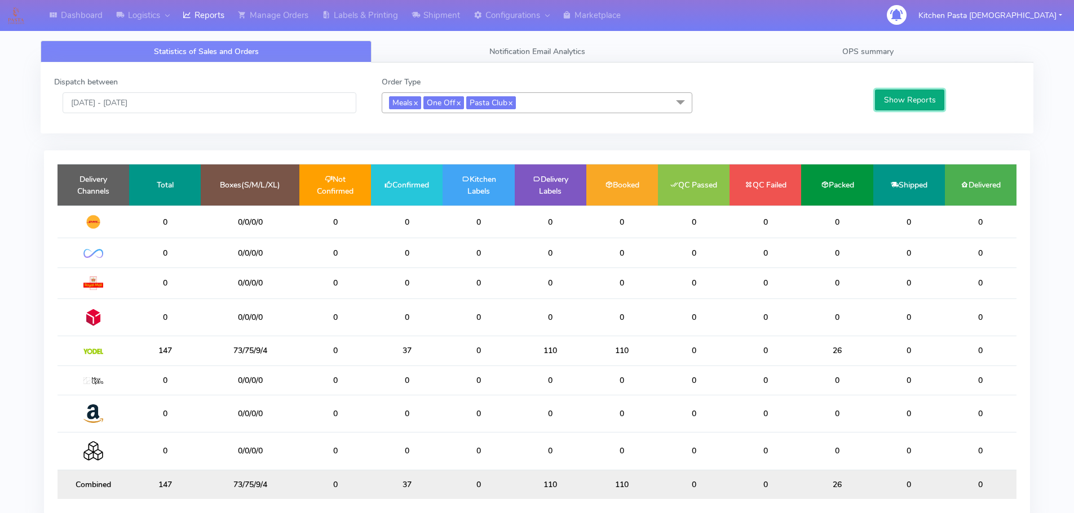
click at [886, 102] on button "Show Reports" at bounding box center [909, 100] width 69 height 21
drag, startPoint x: 299, startPoint y: 257, endPoint x: 218, endPoint y: 254, distance: 81.2
click at [218, 254] on tr "0 0/0/0/0 0 0 0 0 0 0 0 0 0 0" at bounding box center [536, 252] width 959 height 29
drag, startPoint x: 427, startPoint y: 356, endPoint x: 348, endPoint y: 353, distance: 79.0
click at [349, 354] on tr "147 73/75/9/4 0 37 0 110 110 0 0 26 0 0" at bounding box center [536, 350] width 959 height 29
